Goal: Task Accomplishment & Management: Use online tool/utility

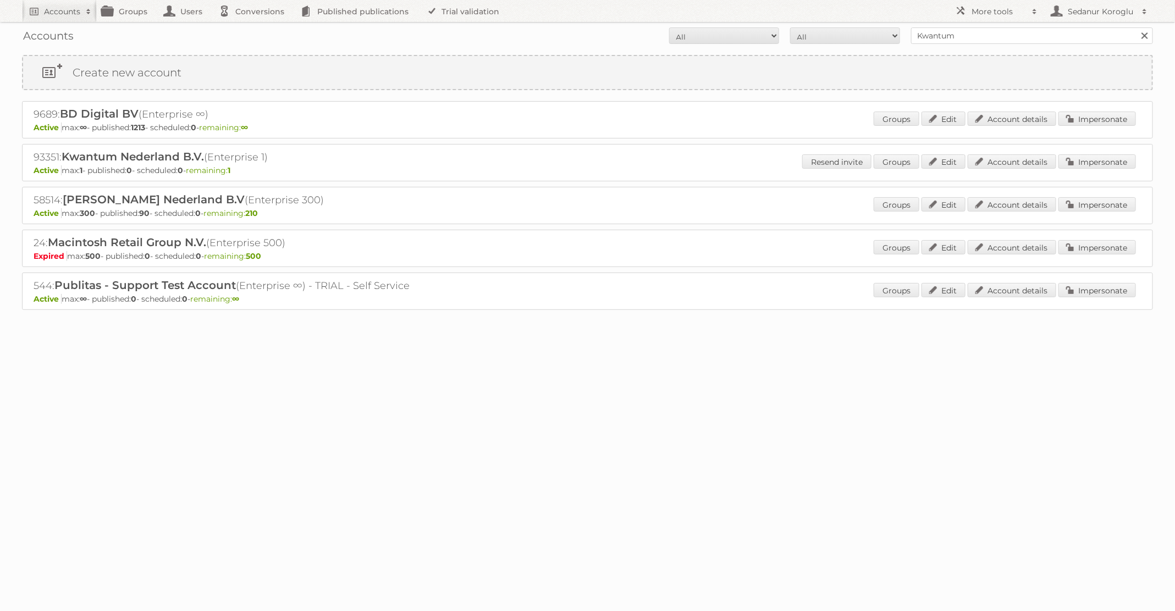
type input "R"
type input "Praxis"
click at [1136, 27] on input "Search" at bounding box center [1144, 35] width 16 height 16
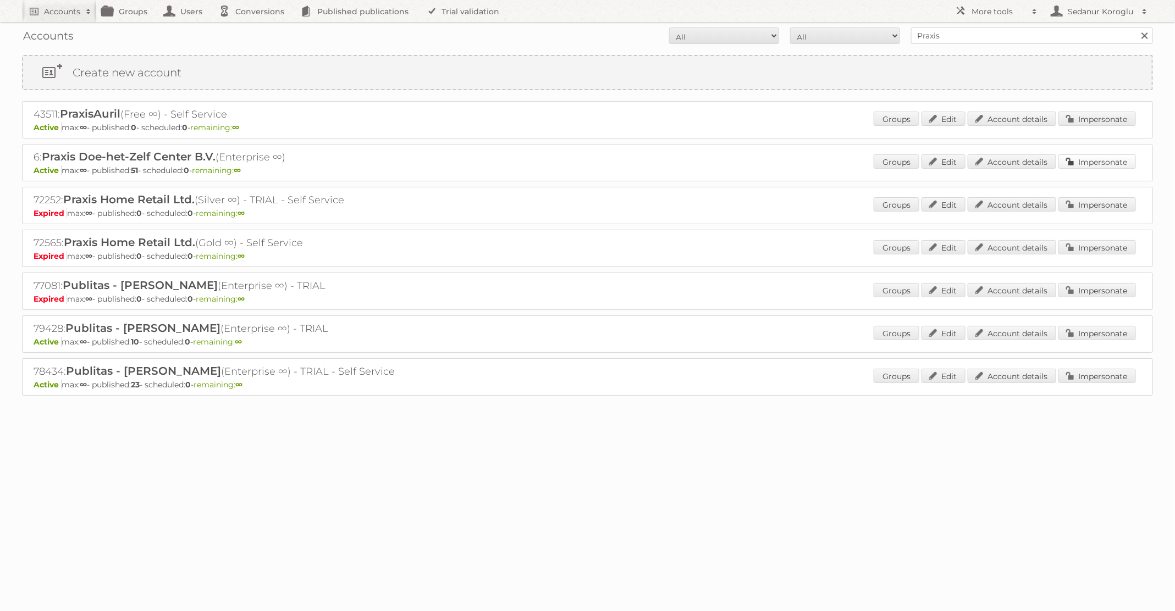
click at [1112, 160] on link "Impersonate" at bounding box center [1096, 161] width 77 height 14
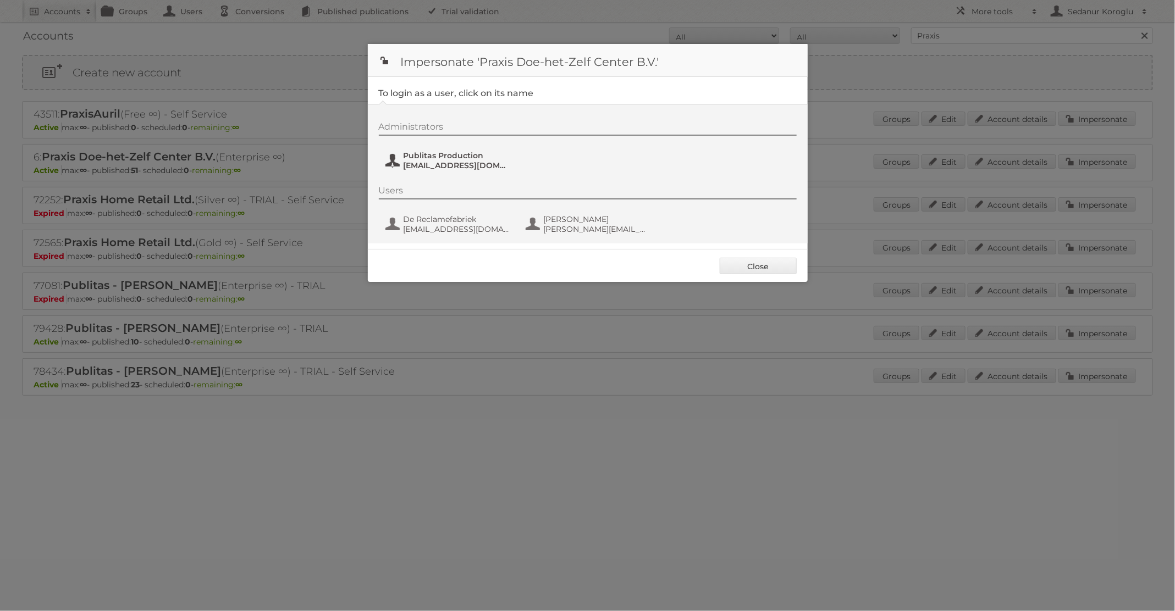
click at [430, 167] on span "[EMAIL_ADDRESS][DOMAIN_NAME]" at bounding box center [456, 165] width 107 height 10
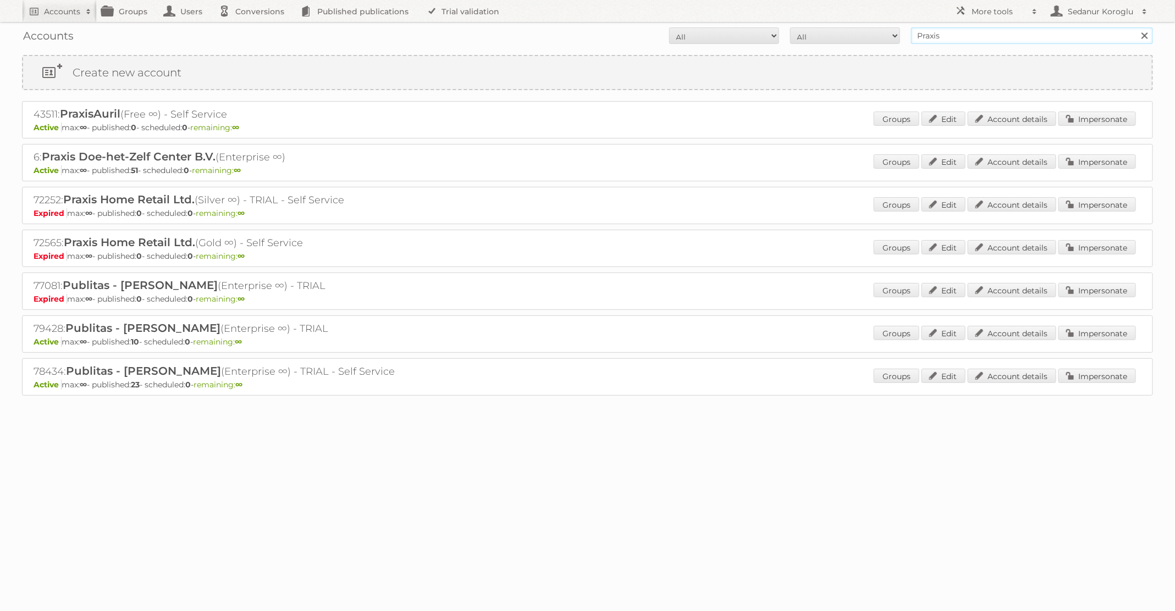
drag, startPoint x: 946, startPoint y: 34, endPoint x: 865, endPoint y: 30, distance: 81.4
click at [866, 32] on form "All Active Expired Pending All Paid Trials Self service Praxis Search" at bounding box center [587, 35] width 1131 height 16
type input "KARWEI"
click at [1136, 27] on input "Search" at bounding box center [1144, 35] width 16 height 16
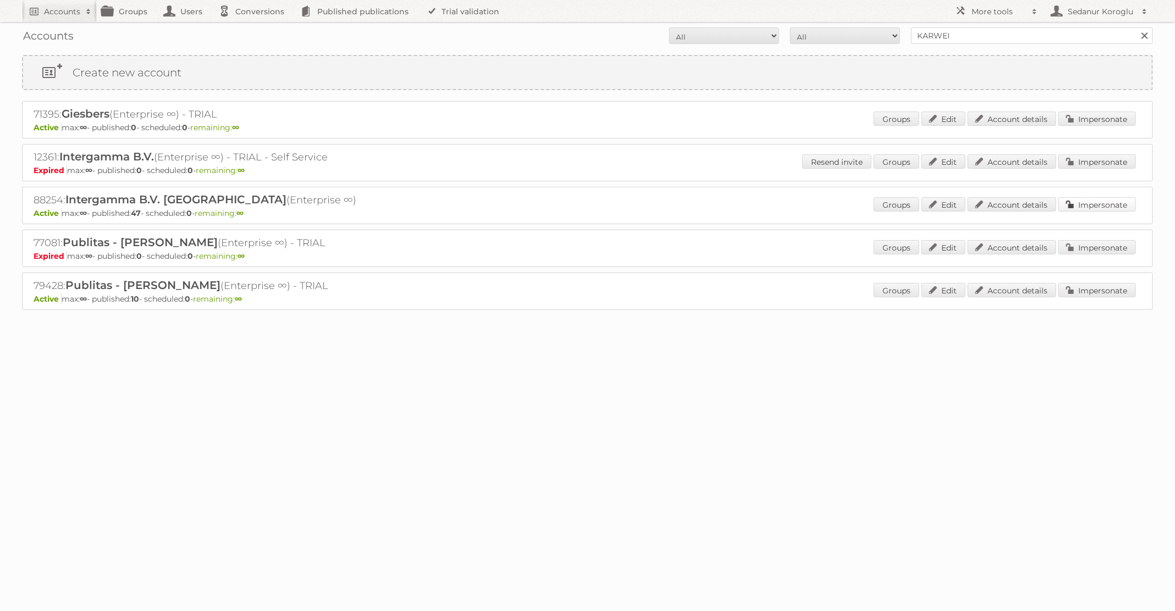
click at [1083, 207] on link "Impersonate" at bounding box center [1096, 204] width 77 height 14
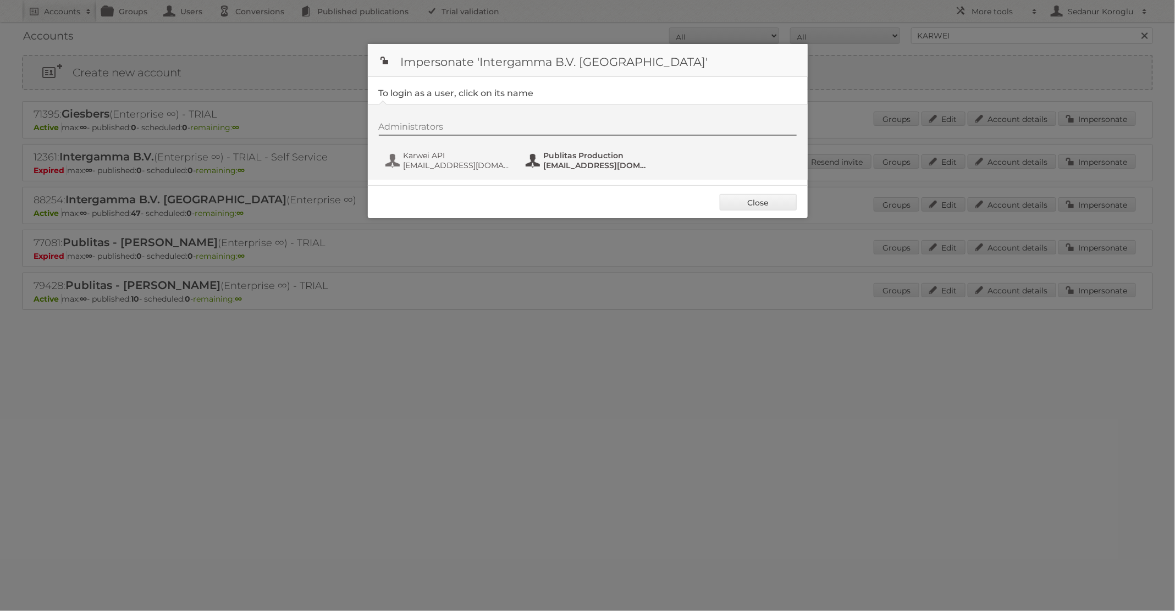
click at [584, 167] on span "fs+karwei@publitas.com" at bounding box center [597, 165] width 107 height 10
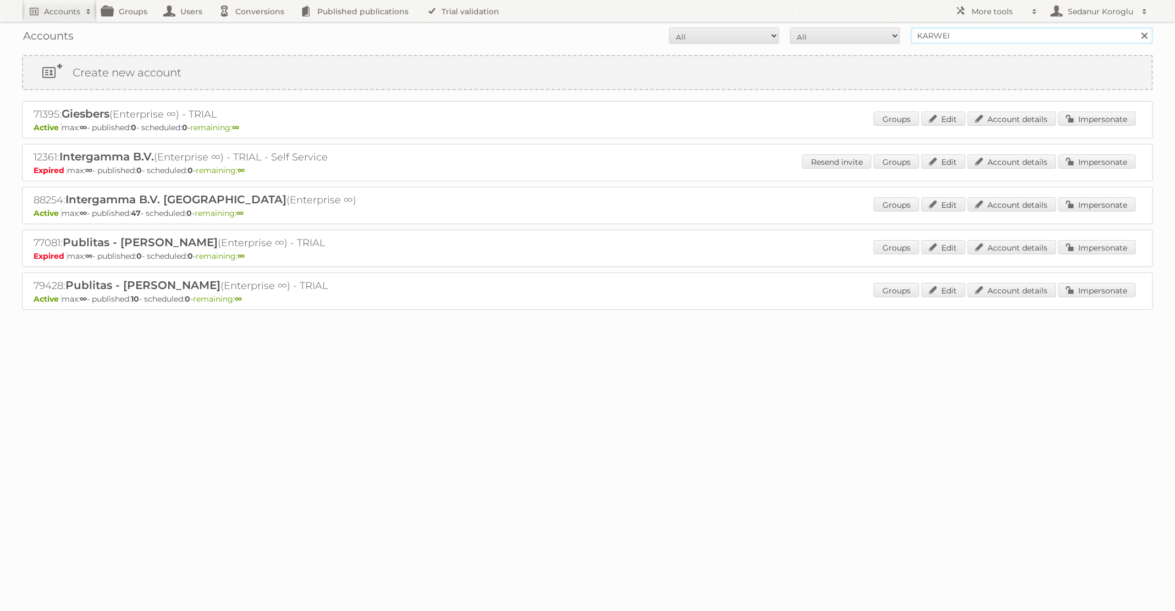
drag, startPoint x: 980, startPoint y: 37, endPoint x: 853, endPoint y: 35, distance: 127.0
click at [853, 35] on form "All Active Expired Pending All Paid Trials Self service KARWEI Search" at bounding box center [587, 35] width 1131 height 16
type input "plein"
click at [1136, 27] on input "Search" at bounding box center [1144, 35] width 16 height 16
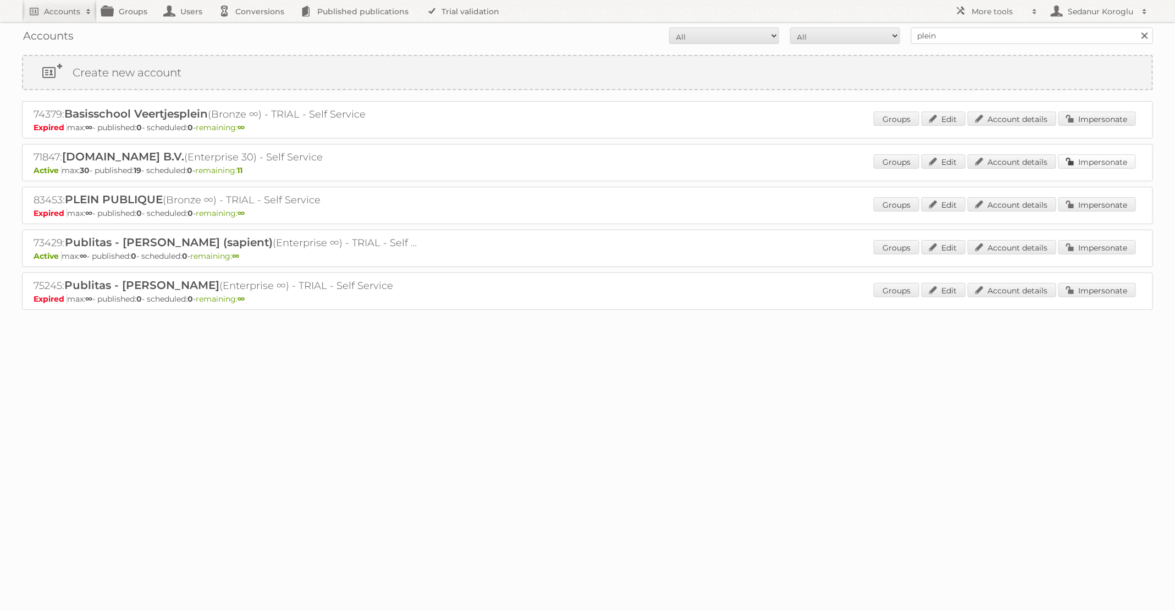
click at [1096, 160] on link "Impersonate" at bounding box center [1096, 161] width 77 height 14
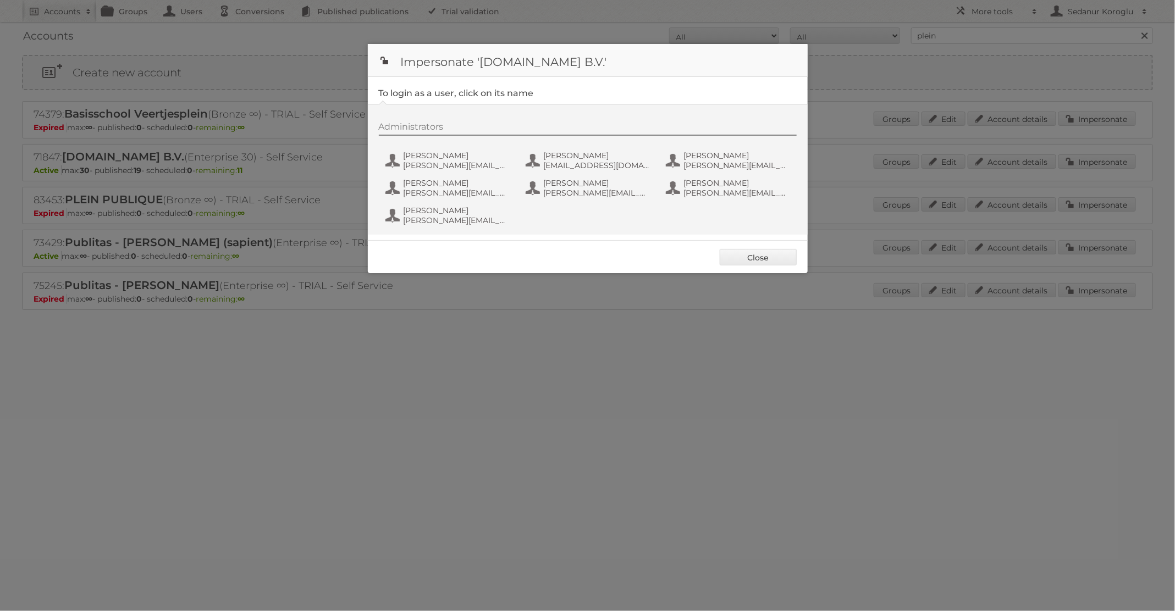
click at [590, 148] on div "Administrators Étienne e.hosman@plein.nl Frederik van Doorn f.van.doorn@plein.n…" at bounding box center [593, 175] width 429 height 108
click at [582, 167] on span "f.van.doorn@plein.nl" at bounding box center [597, 165] width 107 height 10
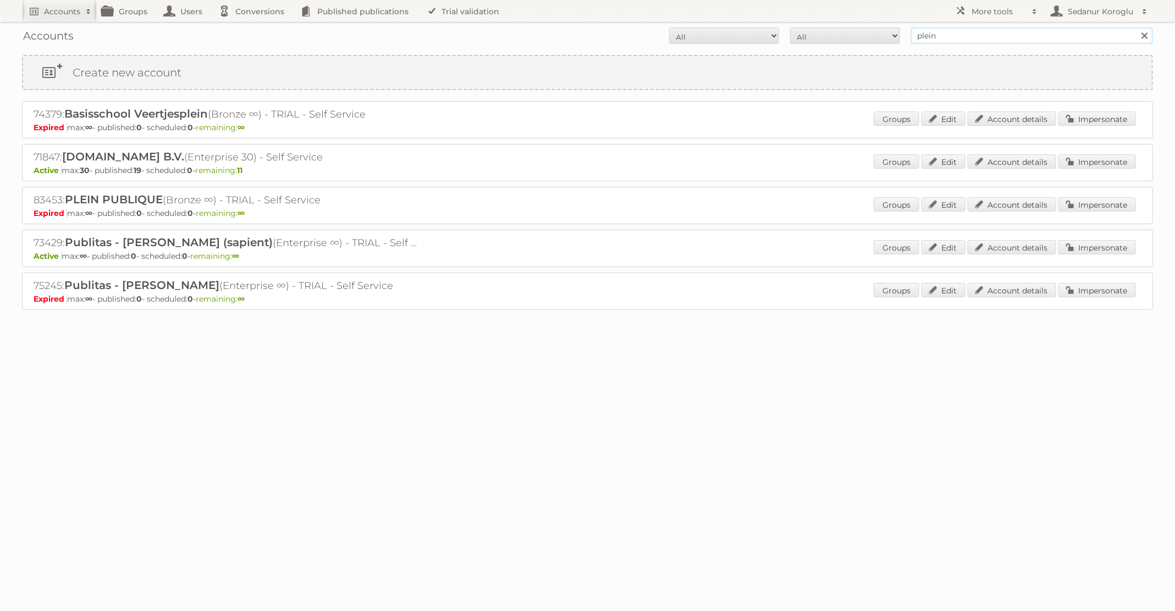
drag, startPoint x: 947, startPoint y: 40, endPoint x: 846, endPoint y: 24, distance: 102.4
click at [846, 24] on div "Accounts All Active Expired Pending All Paid Trials Self service plein Search" at bounding box center [587, 35] width 1131 height 27
type input "Kwantum"
click at [1136, 27] on input "Search" at bounding box center [1144, 35] width 16 height 16
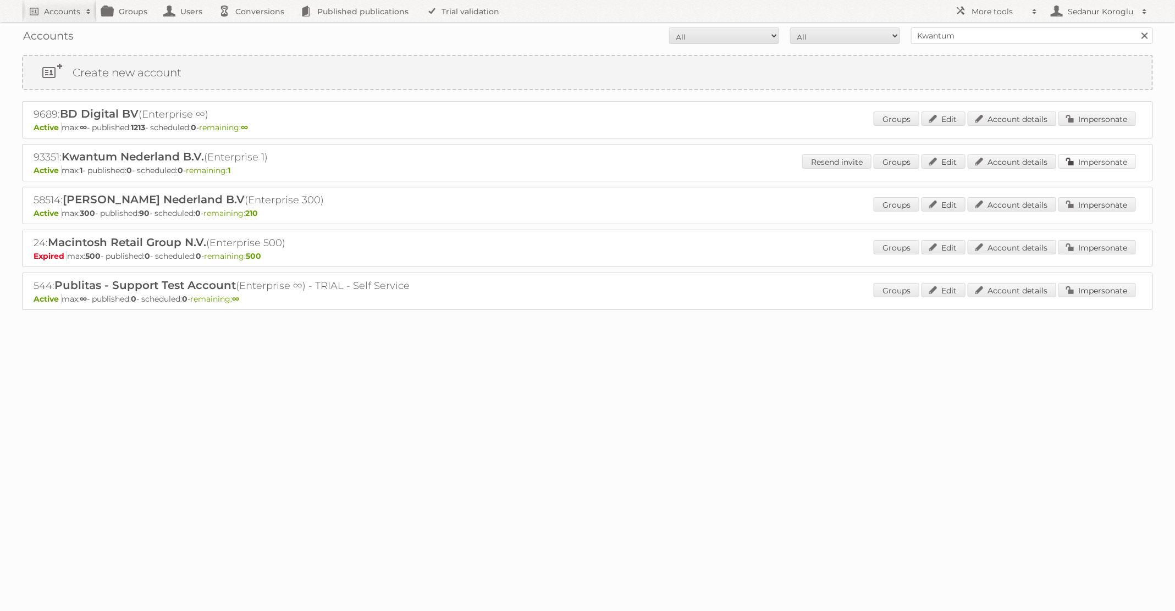
click at [1108, 159] on link "Impersonate" at bounding box center [1096, 161] width 77 height 14
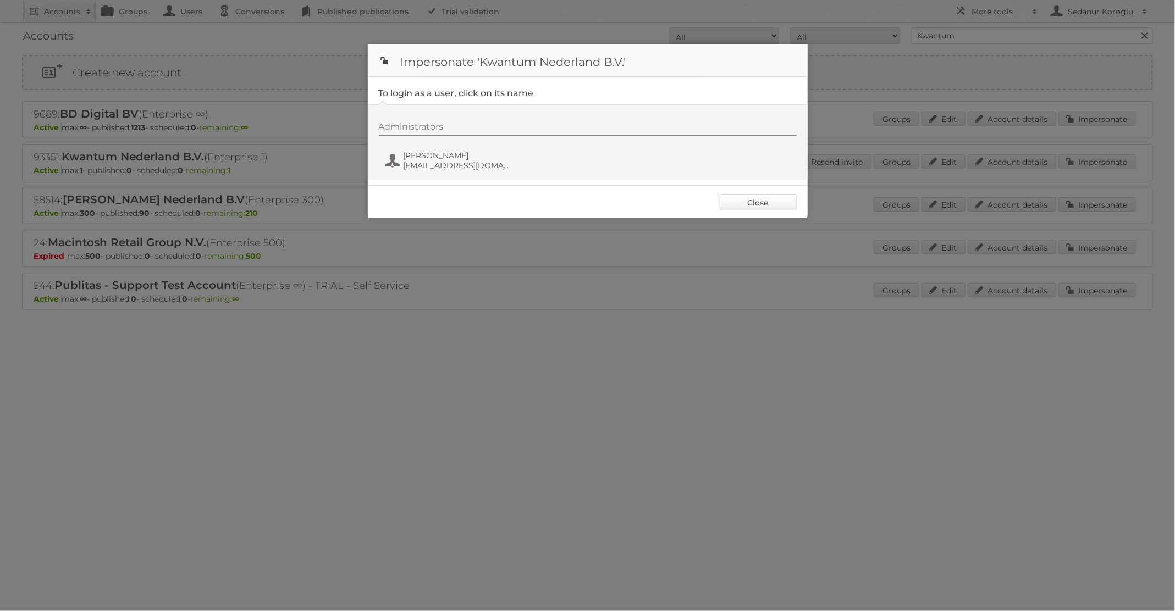
click at [756, 204] on link "Close" at bounding box center [757, 202] width 77 height 16
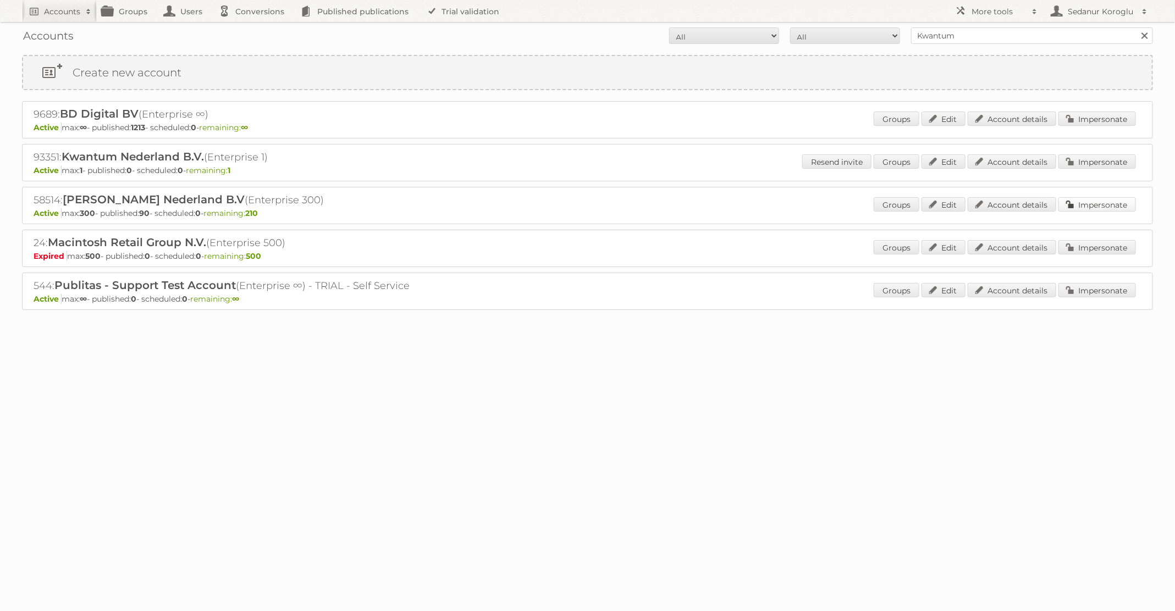
click at [1093, 208] on link "Impersonate" at bounding box center [1096, 204] width 77 height 14
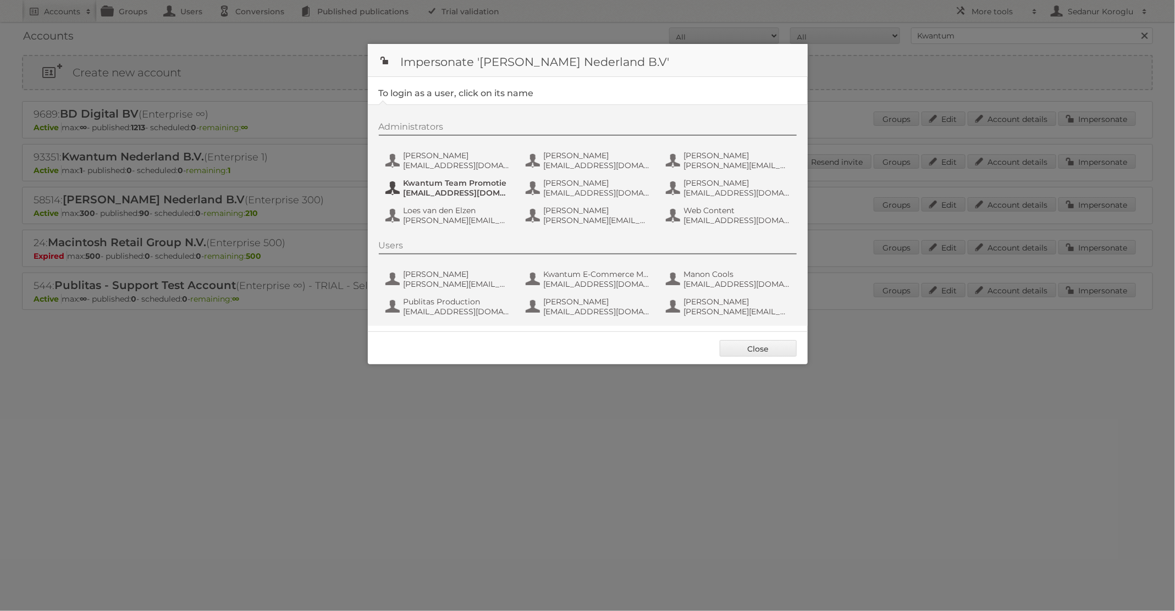
click at [475, 189] on span "[EMAIL_ADDRESS][DOMAIN_NAME]" at bounding box center [456, 193] width 107 height 10
